Goal: Transaction & Acquisition: Download file/media

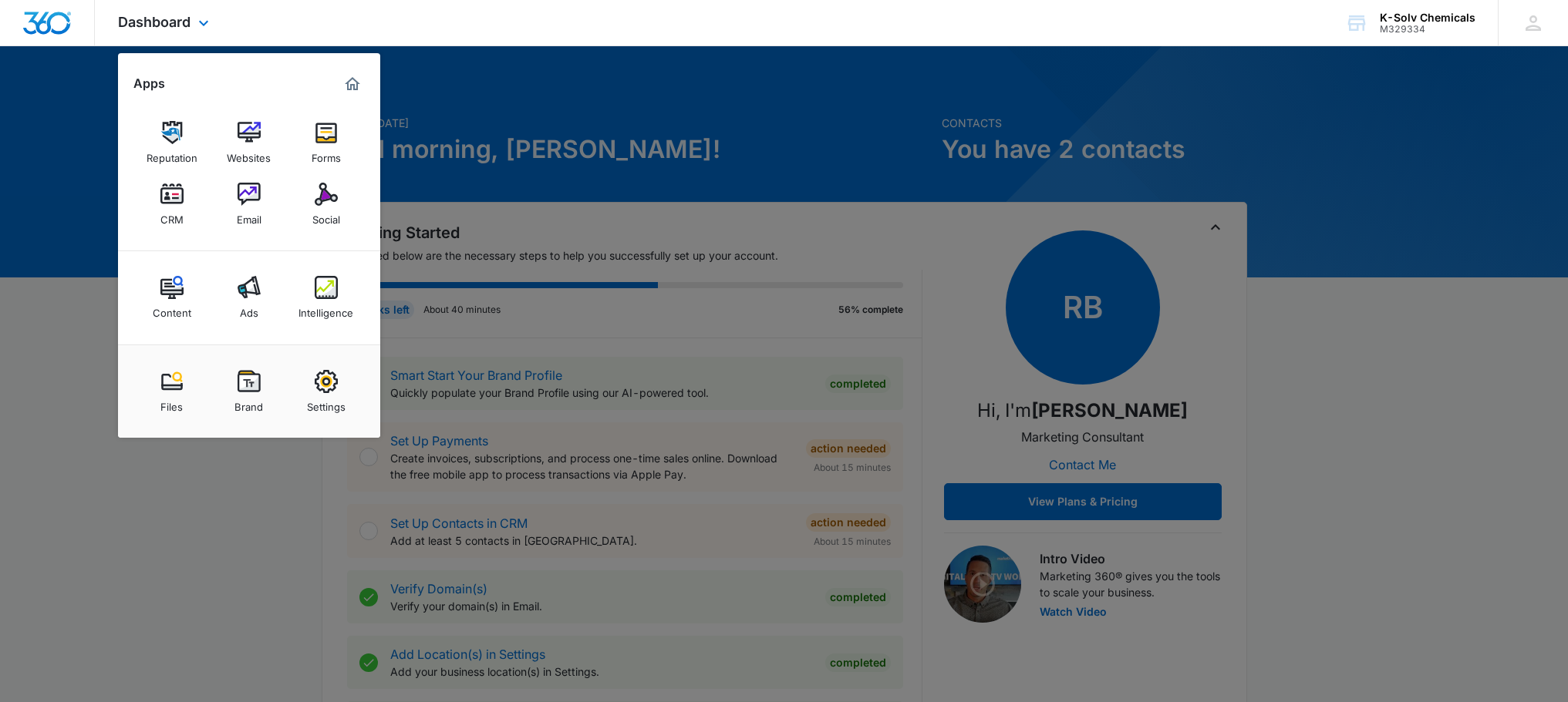
click at [816, 30] on div "Dashboard Apps Reputation Websites Forms CRM Email Social Content Ads Intellige…" at bounding box center [784, 23] width 1568 height 47
click at [1416, 22] on div "K-Solv Chemicals" at bounding box center [1427, 18] width 96 height 13
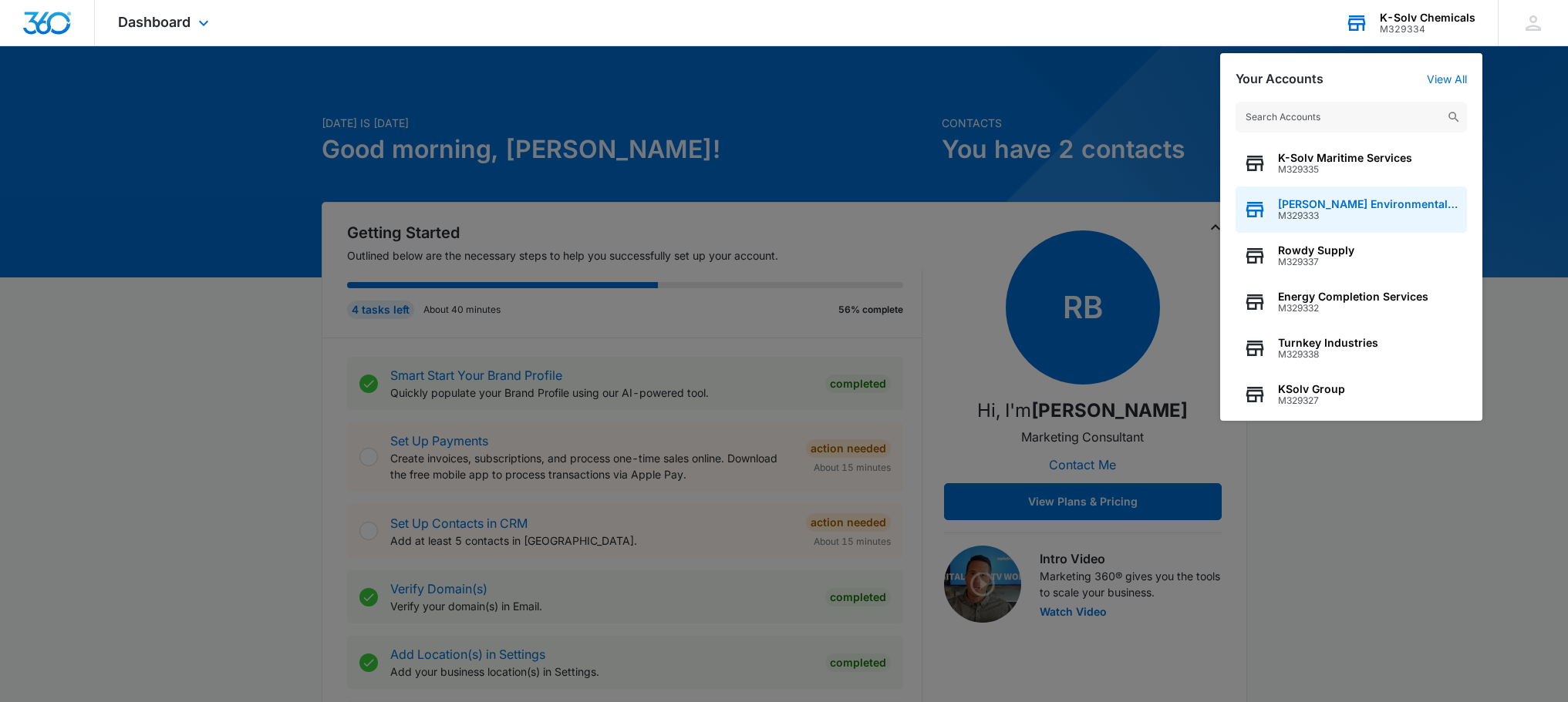
click at [1337, 212] on span "M329333" at bounding box center [1369, 216] width 181 height 11
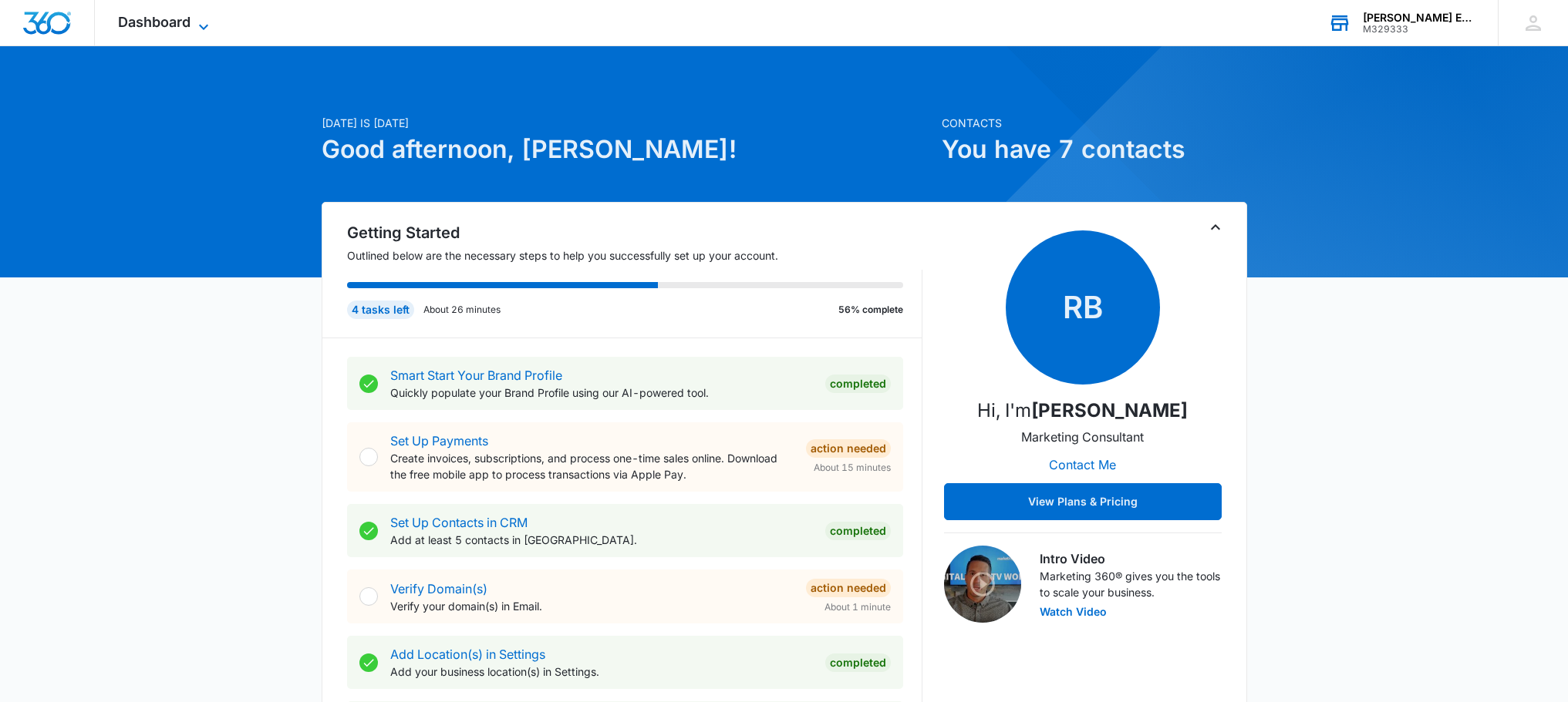
click at [148, 19] on span "Dashboard" at bounding box center [154, 22] width 73 height 16
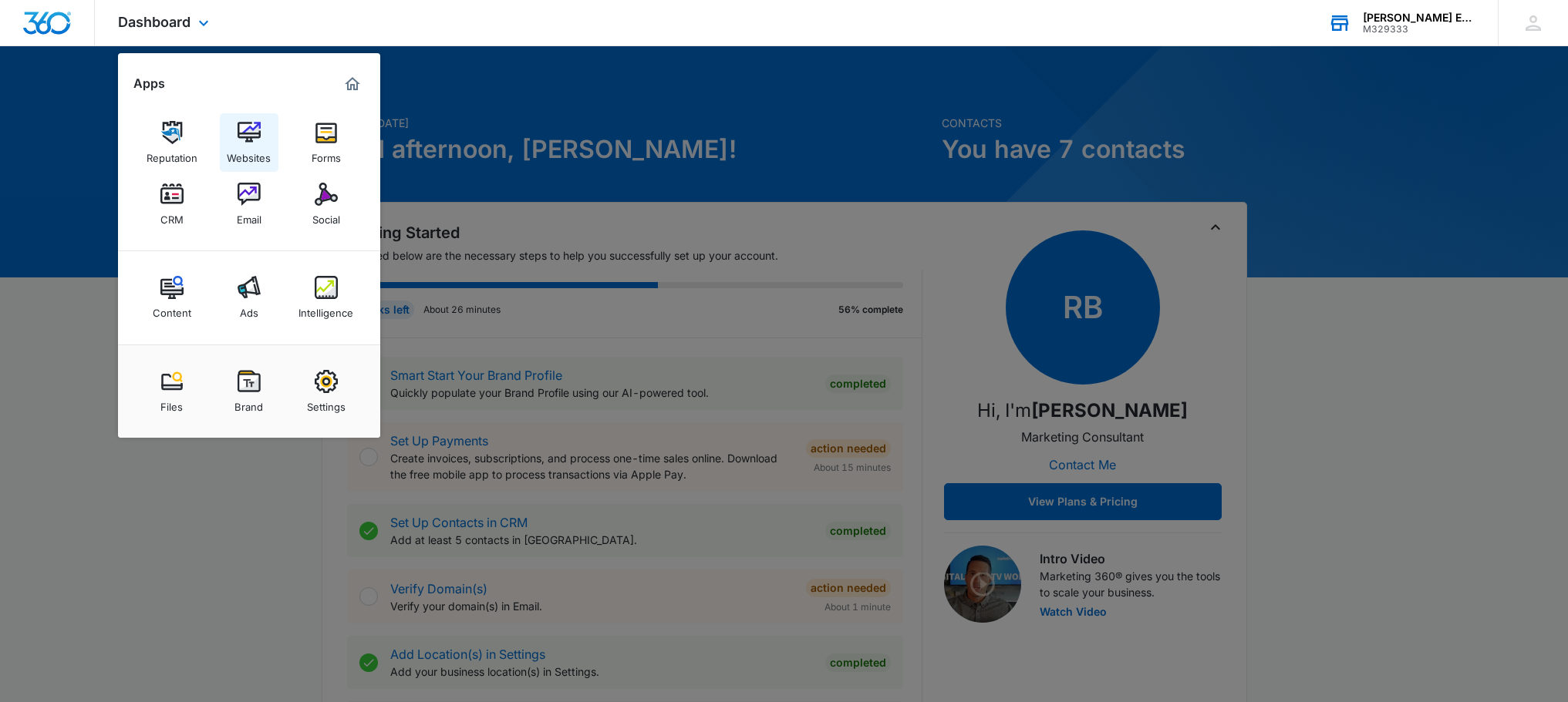
click at [257, 147] on div "Websites" at bounding box center [248, 154] width 44 height 20
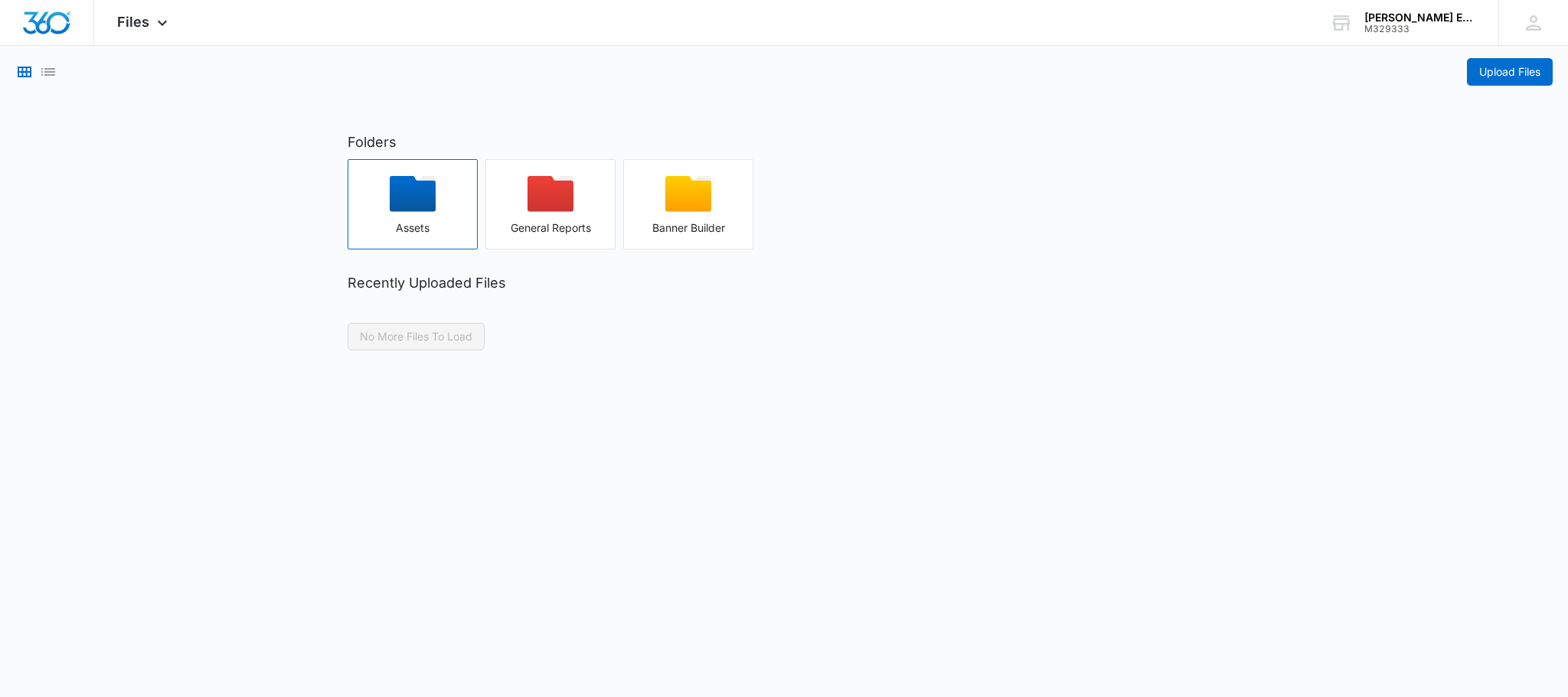
click at [421, 224] on div "Assets" at bounding box center [412, 228] width 128 height 12
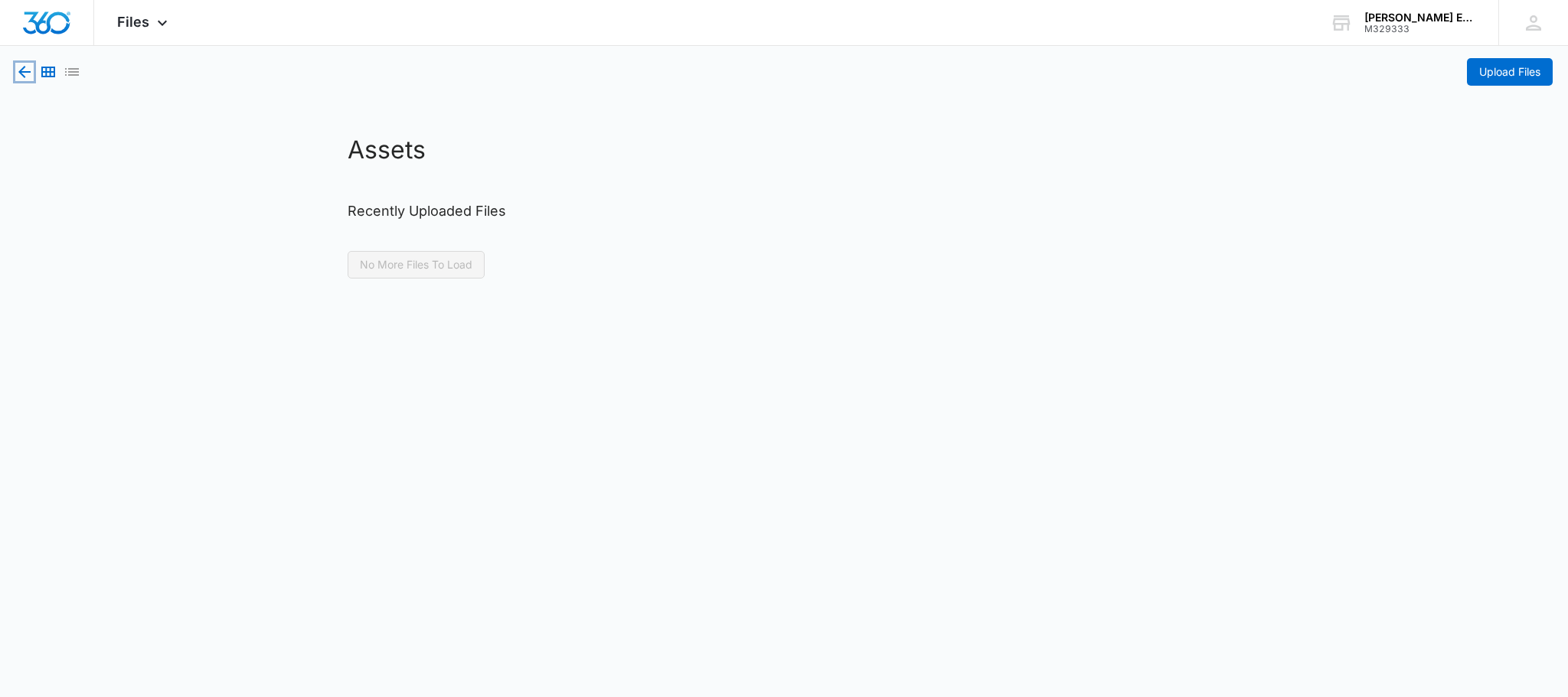
click at [27, 72] on icon "button" at bounding box center [25, 72] width 12 height 12
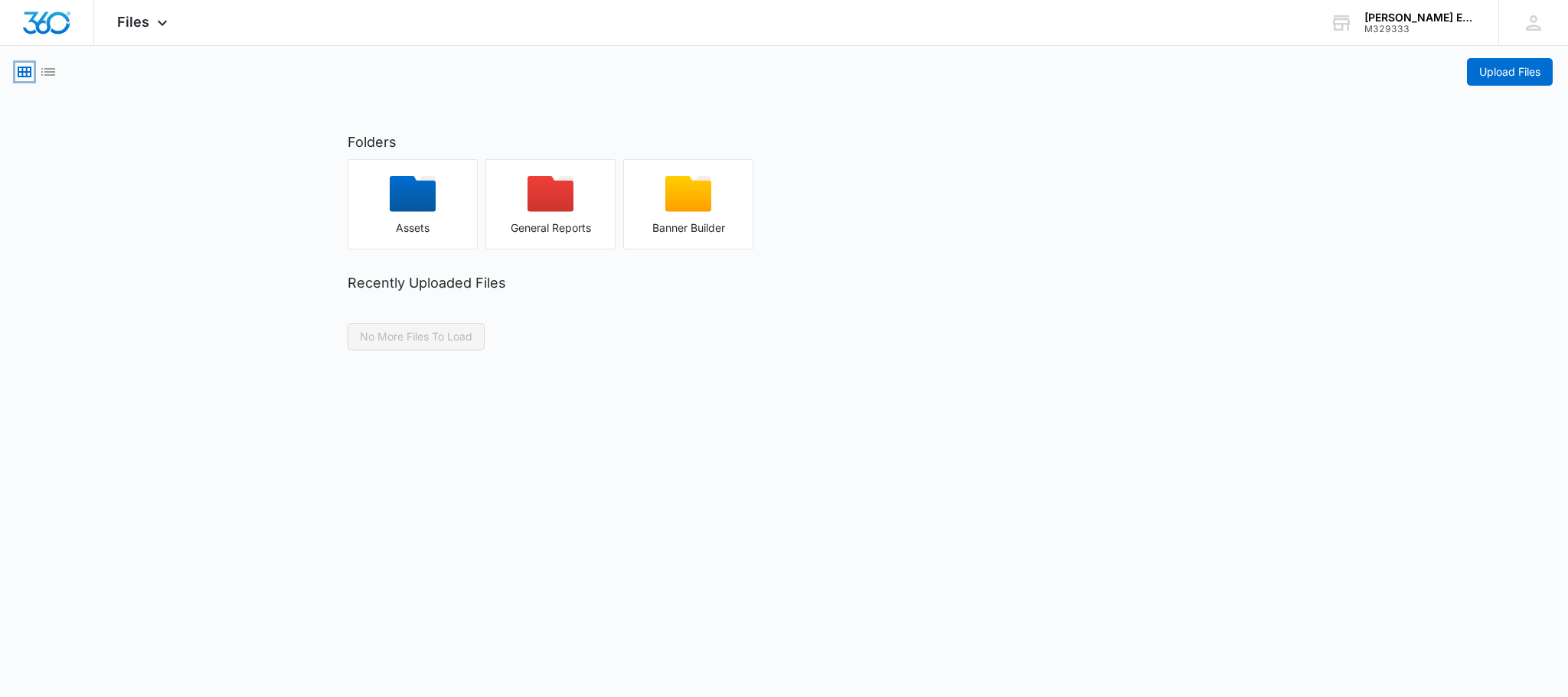
click at [27, 72] on icon "Grid View" at bounding box center [24, 72] width 13 height 11
click at [167, 12] on div "Files Apps Reputation Websites Forms CRM Email Social Content Ads Intelligence …" at bounding box center [144, 22] width 101 height 45
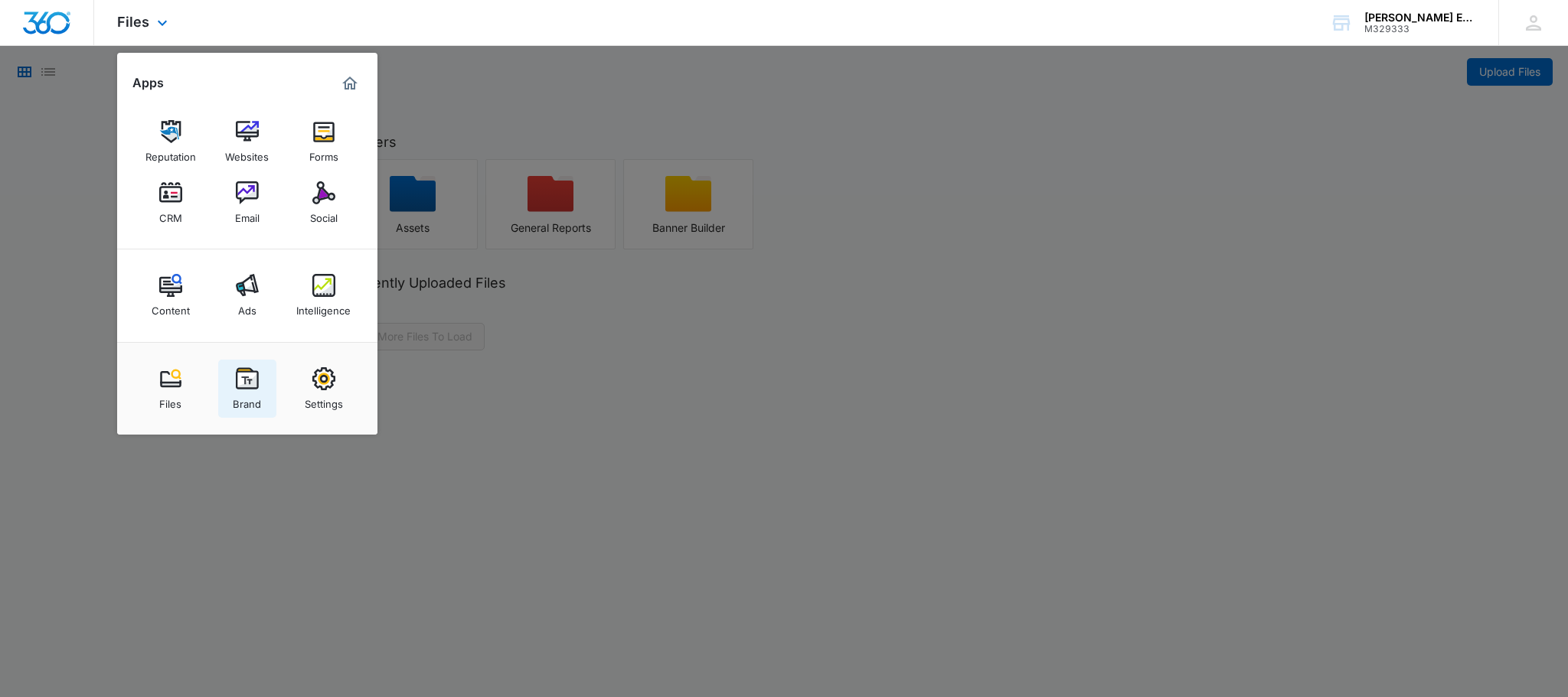
click at [255, 387] on img at bounding box center [248, 379] width 23 height 23
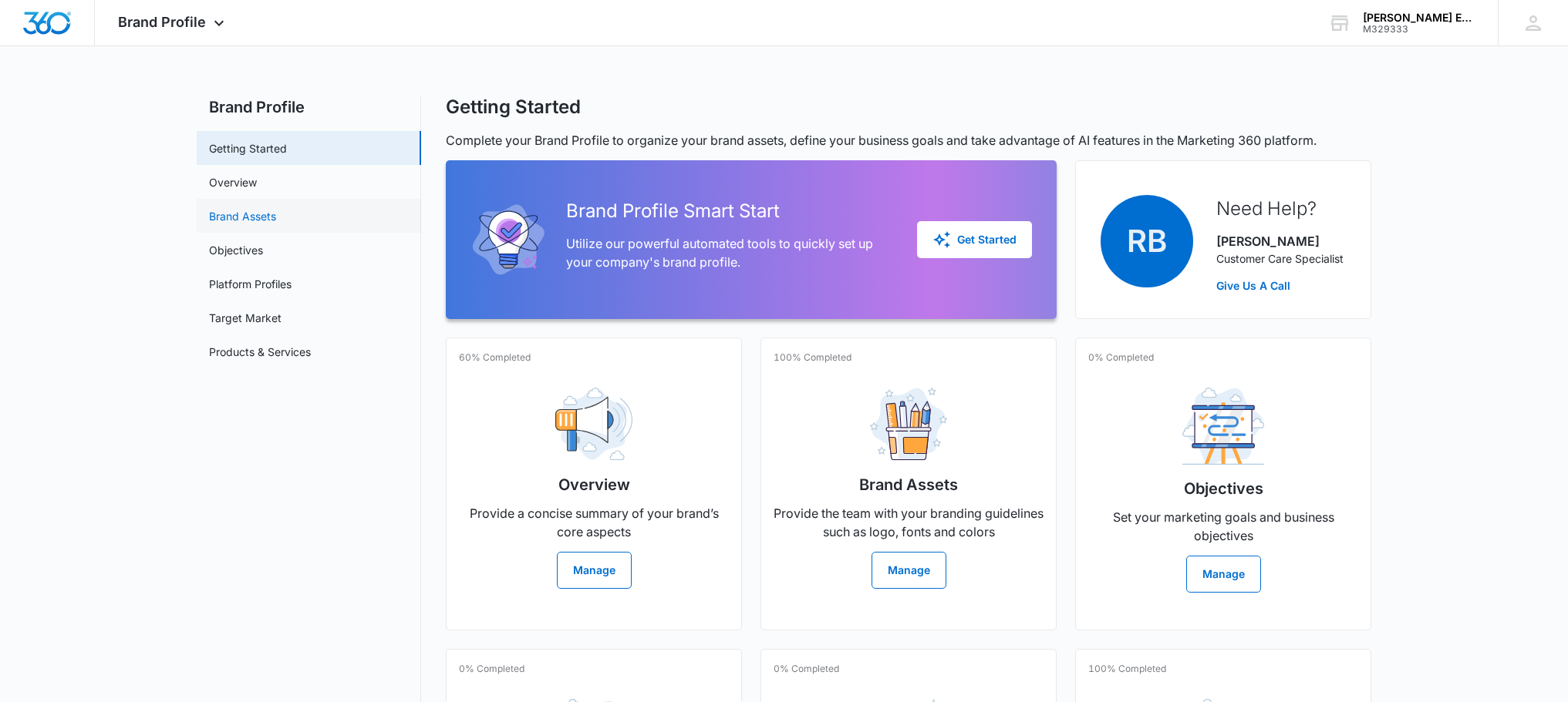
click at [276, 220] on link "Brand Assets" at bounding box center [242, 216] width 67 height 16
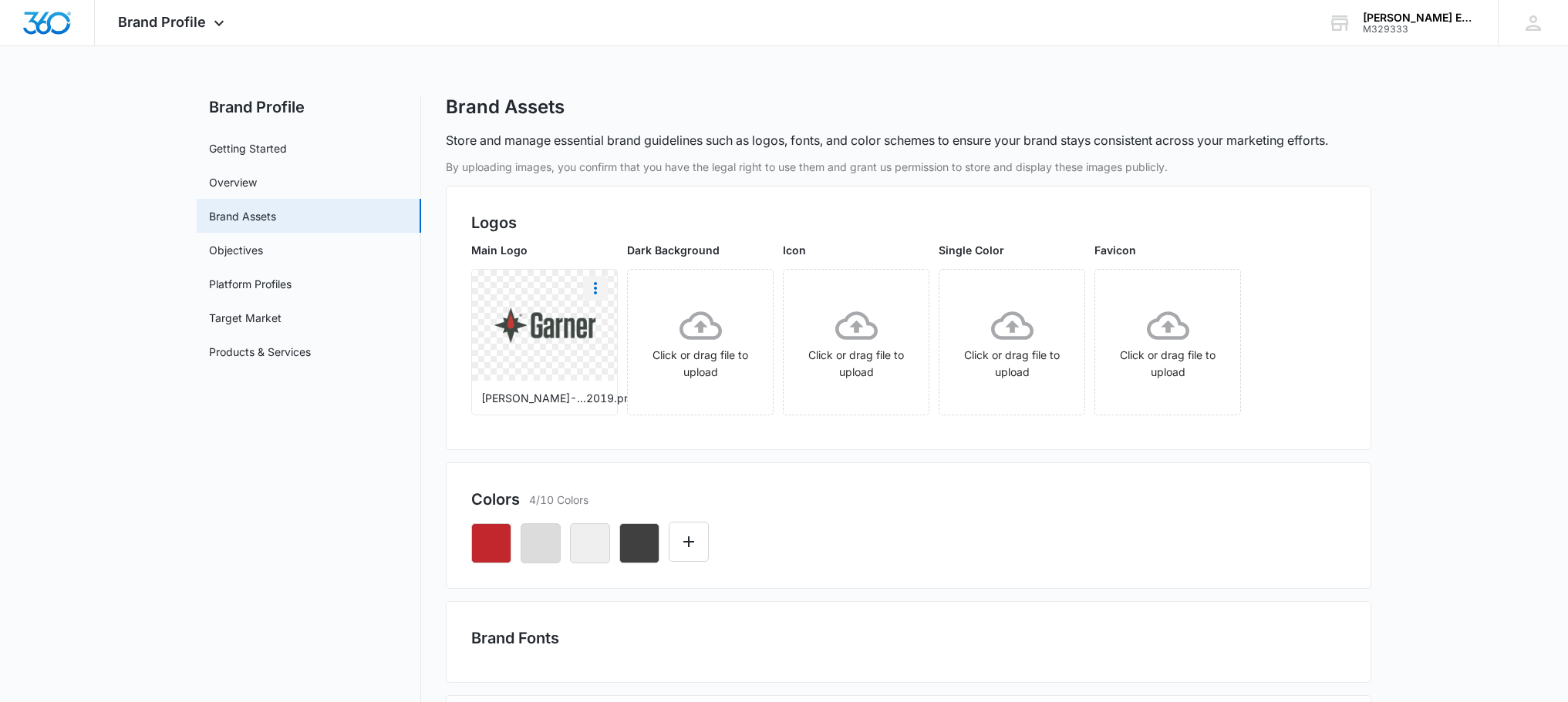
click at [591, 290] on icon "More" at bounding box center [595, 288] width 19 height 19
click at [608, 201] on div "Logos Main Logo Download Delete [PERSON_NAME]-...2019.png Dark Background Click…" at bounding box center [909, 317] width 926 height 264
click at [551, 319] on img at bounding box center [544, 325] width 109 height 36
click at [591, 293] on icon "More" at bounding box center [595, 288] width 19 height 19
click at [602, 325] on button "Download" at bounding box center [637, 332] width 106 height 23
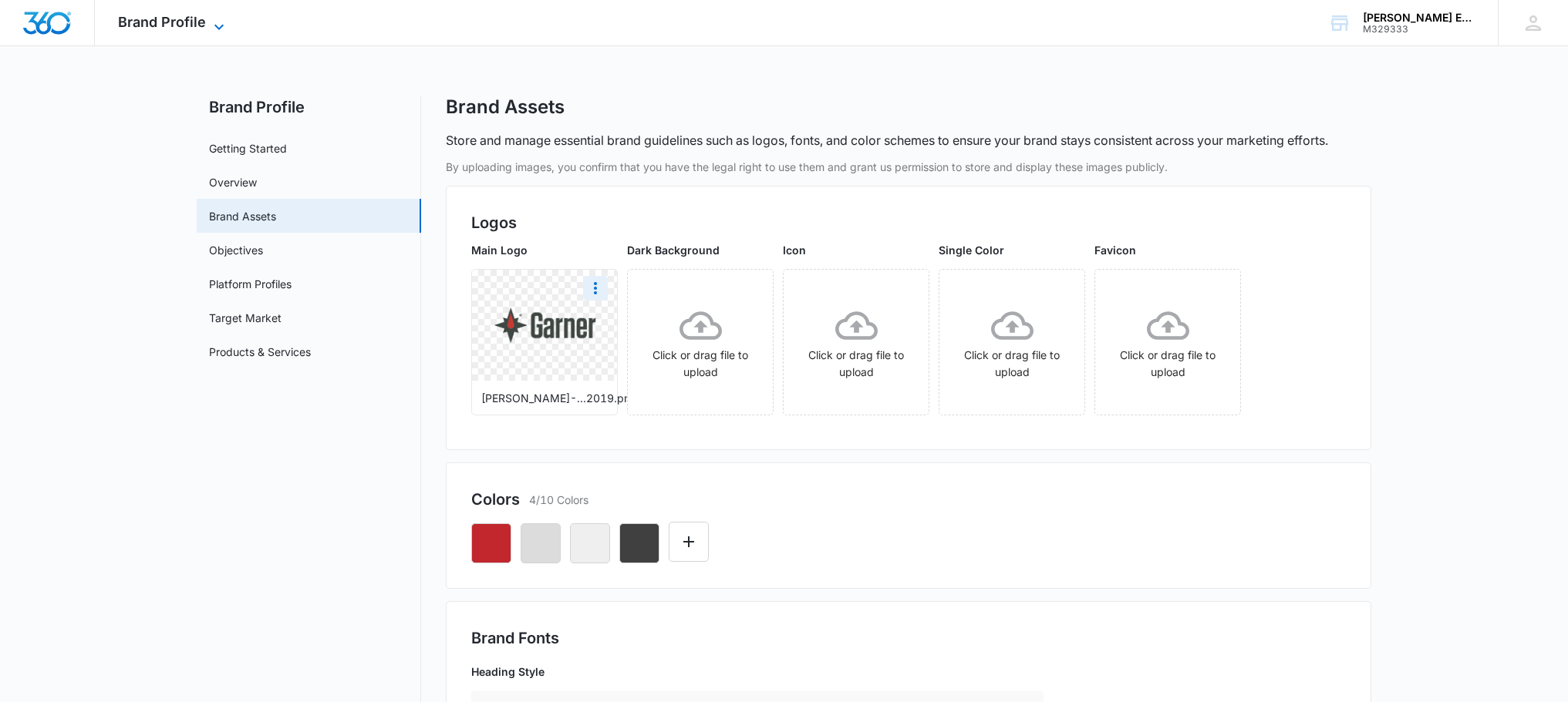
click at [217, 25] on icon at bounding box center [219, 27] width 19 height 19
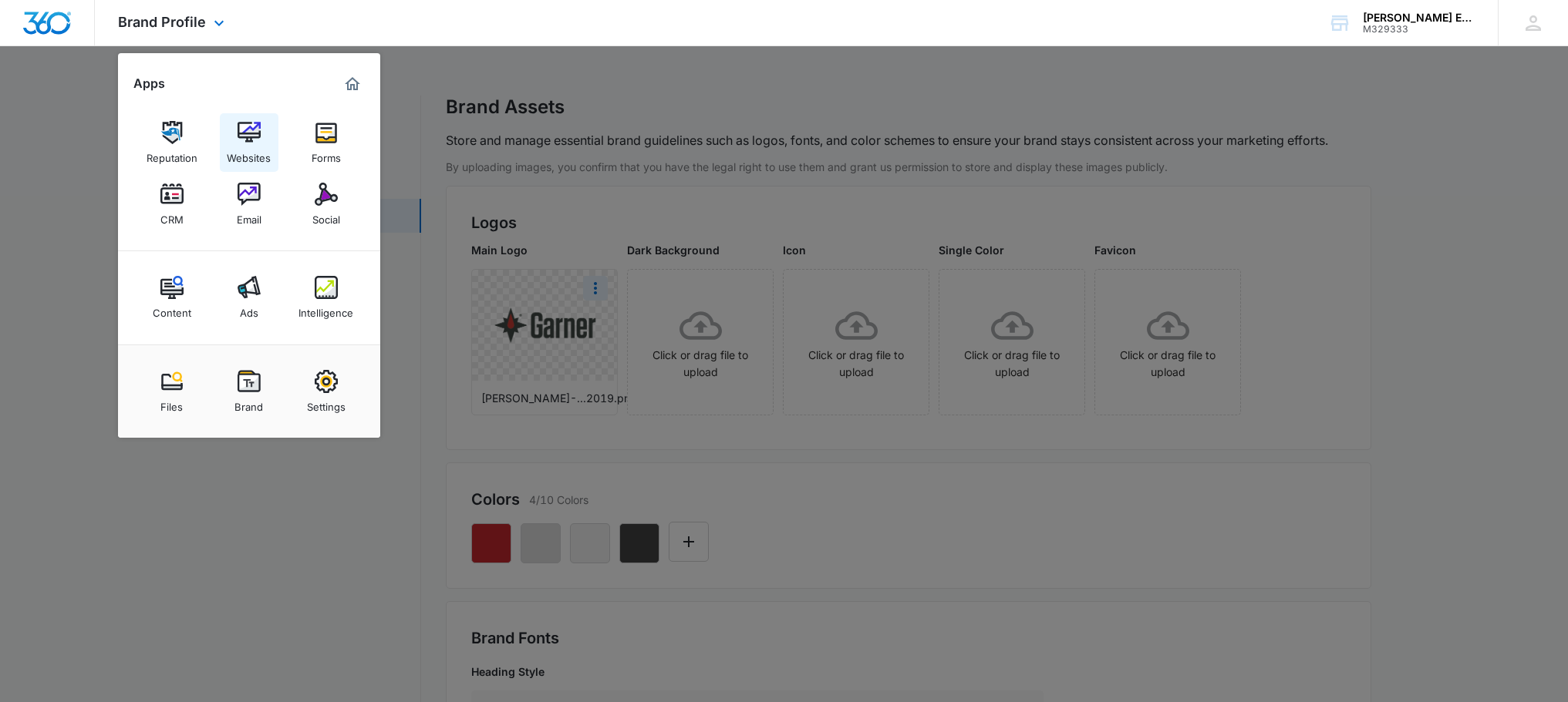
click at [259, 132] on img at bounding box center [249, 133] width 23 height 23
